Goal: Information Seeking & Learning: Compare options

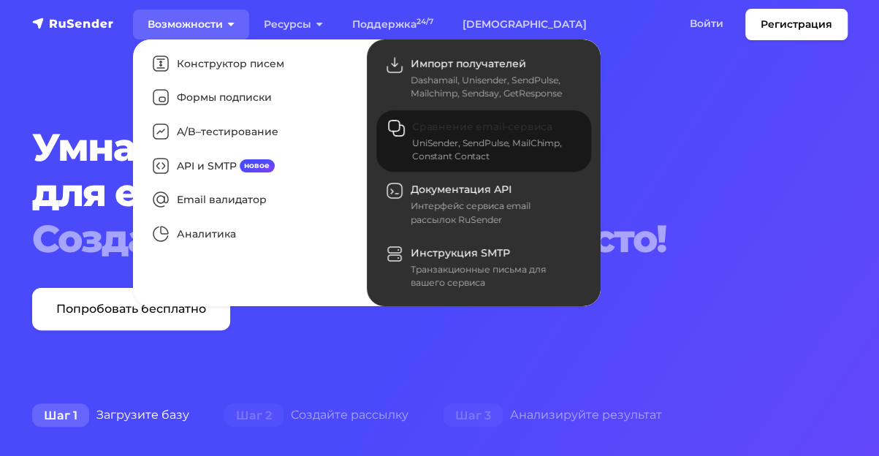
click at [531, 128] on span "Сравнение email-сервиса" at bounding box center [482, 127] width 140 height 13
